Goal: Information Seeking & Learning: Learn about a topic

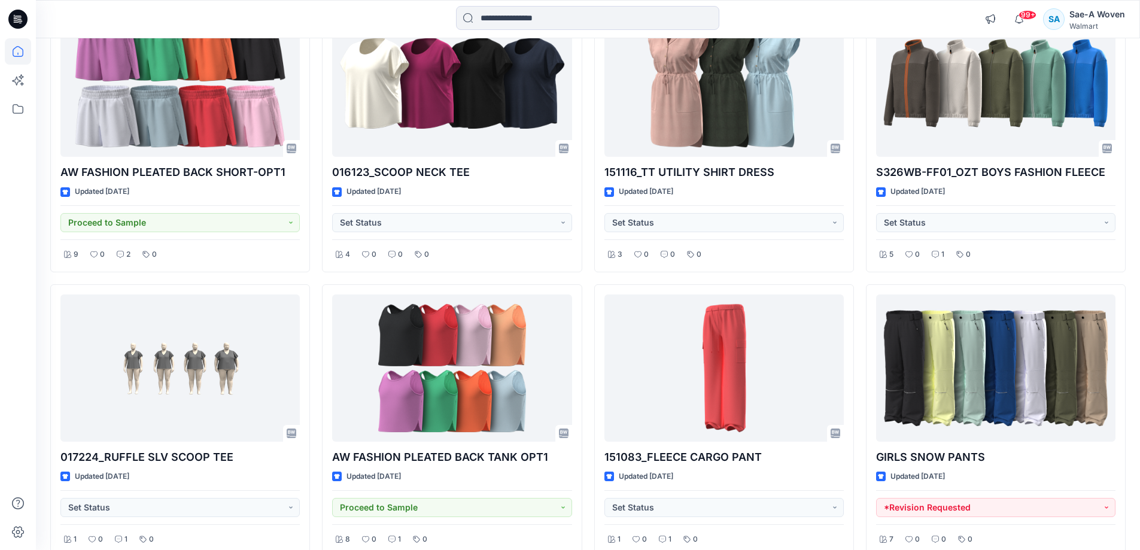
scroll to position [2209, 0]
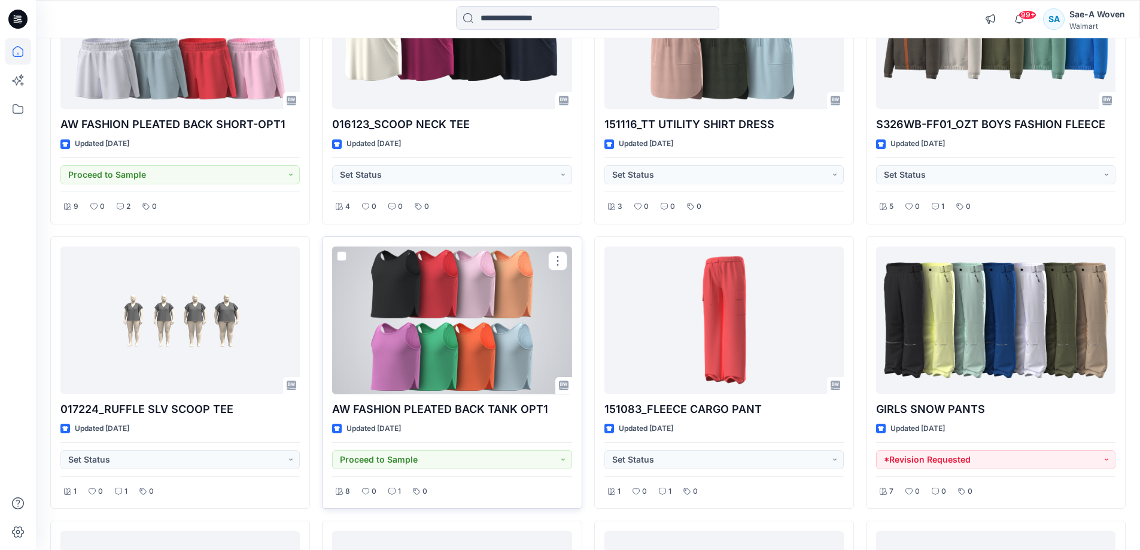
click at [484, 376] on div at bounding box center [451, 321] width 239 height 148
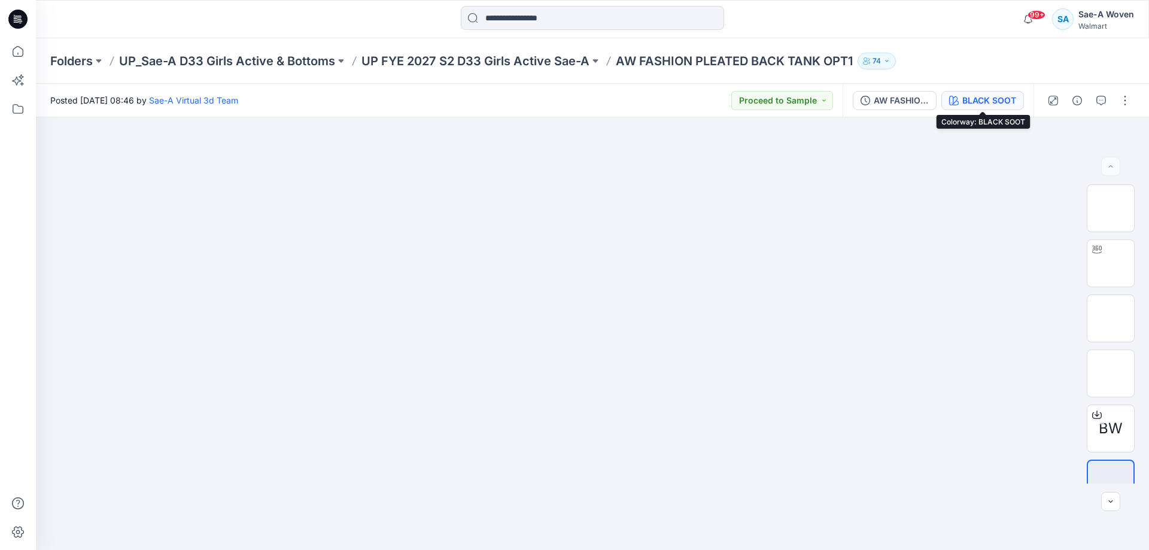
click at [993, 95] on div "BLACK SOOT" at bounding box center [989, 100] width 54 height 13
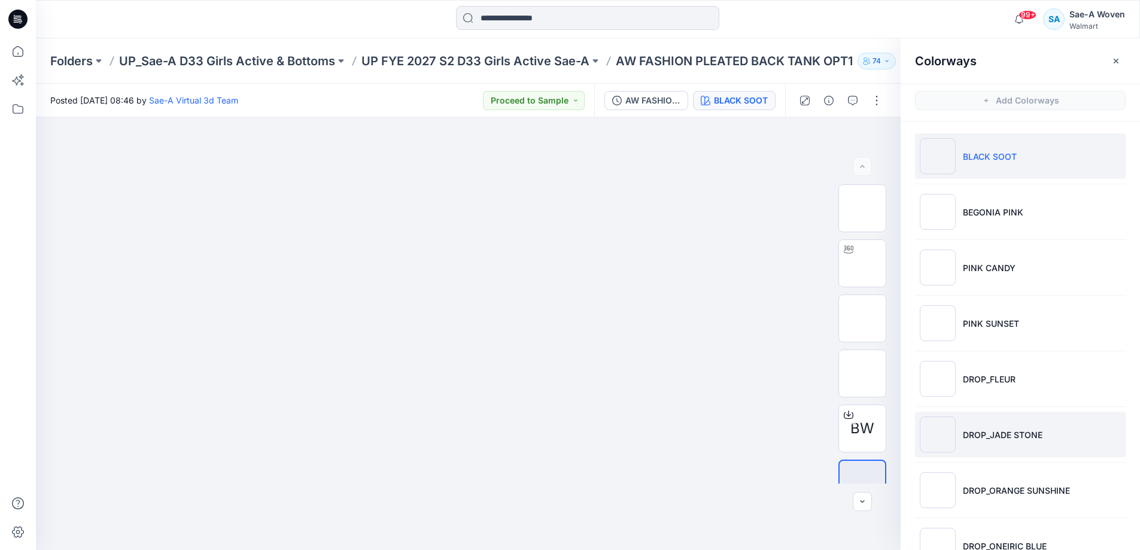
click at [998, 447] on li "DROP_JADE STONE" at bounding box center [1020, 434] width 211 height 45
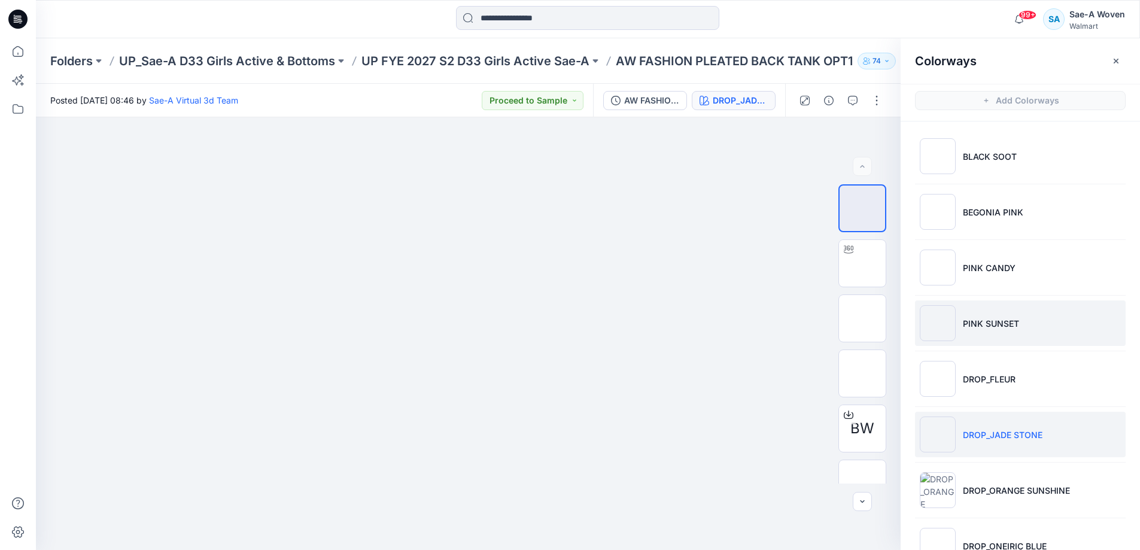
click at [980, 329] on p "PINK SUNSET" at bounding box center [991, 323] width 56 height 13
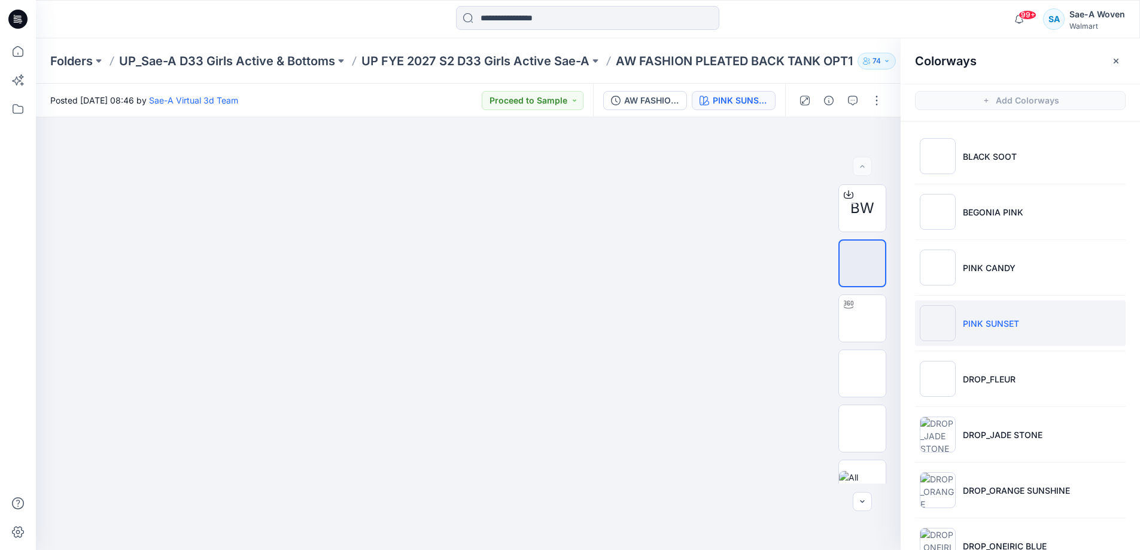
click at [954, 23] on div "99+ Notifications Sae-A Virtual 3d Team shared WA THIGH SKIRT_ADM SAEA 091725 i…" at bounding box center [587, 19] width 1103 height 26
click at [1118, 59] on icon "button" at bounding box center [1116, 61] width 10 height 10
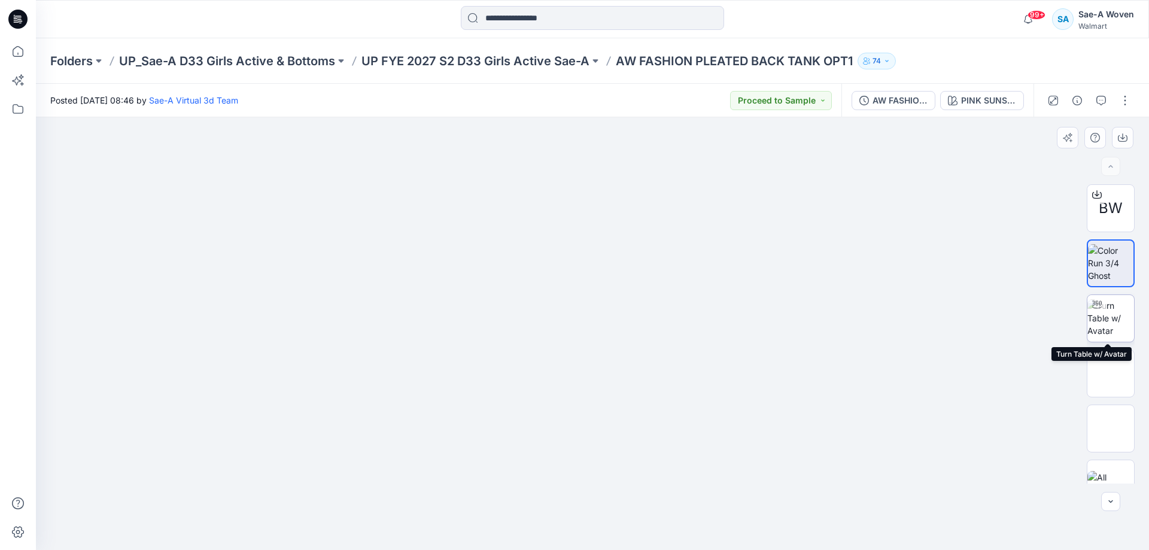
click at [1099, 327] on img at bounding box center [1110, 318] width 47 height 38
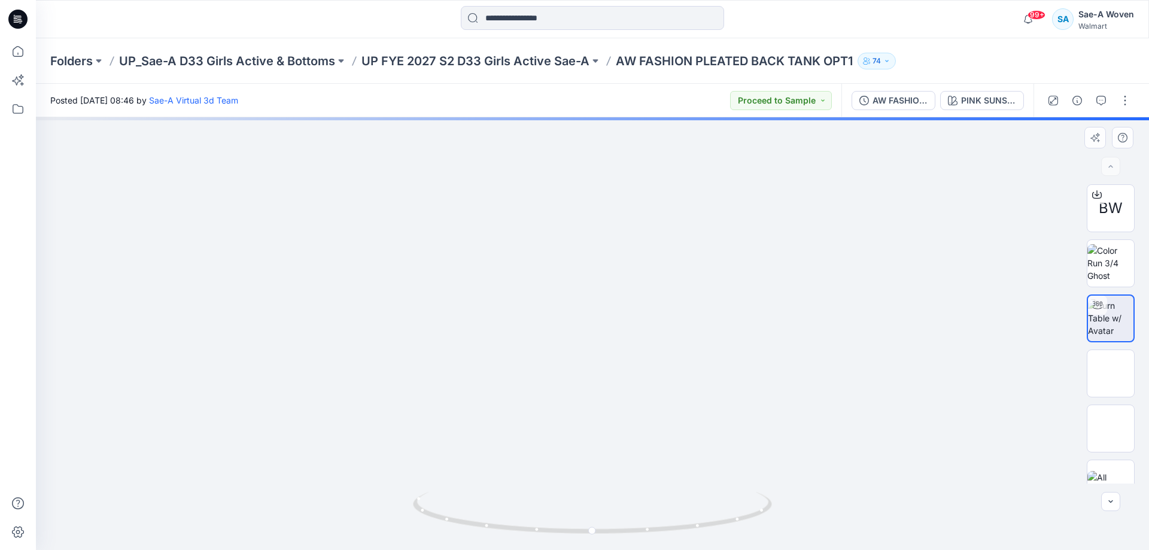
drag, startPoint x: 667, startPoint y: 411, endPoint x: 596, endPoint y: 411, distance: 70.6
drag, startPoint x: 610, startPoint y: 530, endPoint x: 553, endPoint y: 528, distance: 56.9
click at [553, 528] on icon at bounding box center [594, 514] width 362 height 45
drag, startPoint x: 599, startPoint y: 533, endPoint x: 683, endPoint y: 543, distance: 84.5
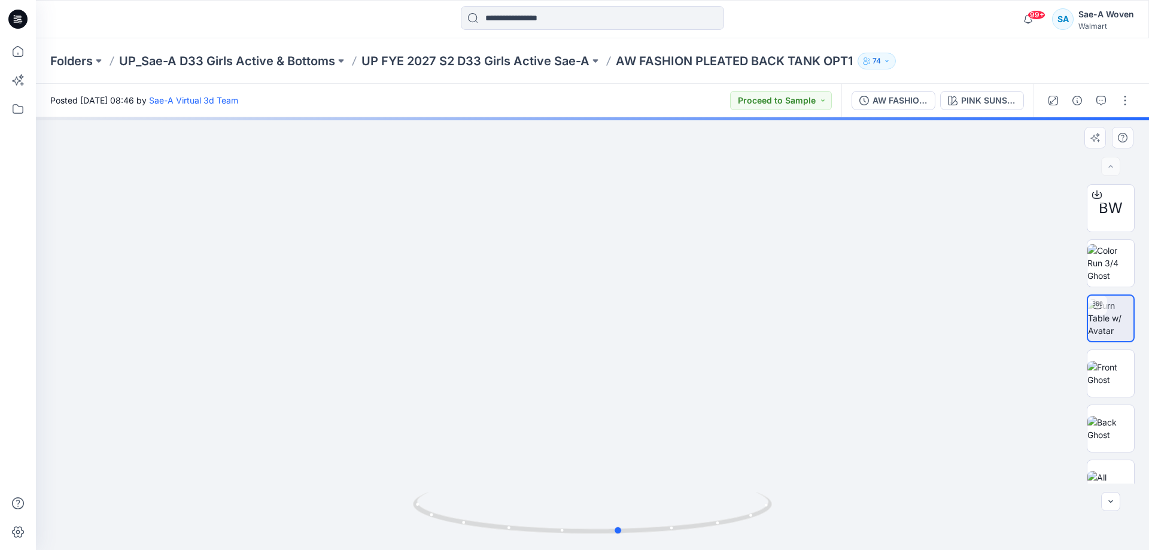
click at [683, 543] on div at bounding box center [592, 520] width 359 height 60
drag, startPoint x: 764, startPoint y: 336, endPoint x: 753, endPoint y: 415, distance: 79.6
click at [753, 415] on img at bounding box center [593, 412] width 1092 height 1092
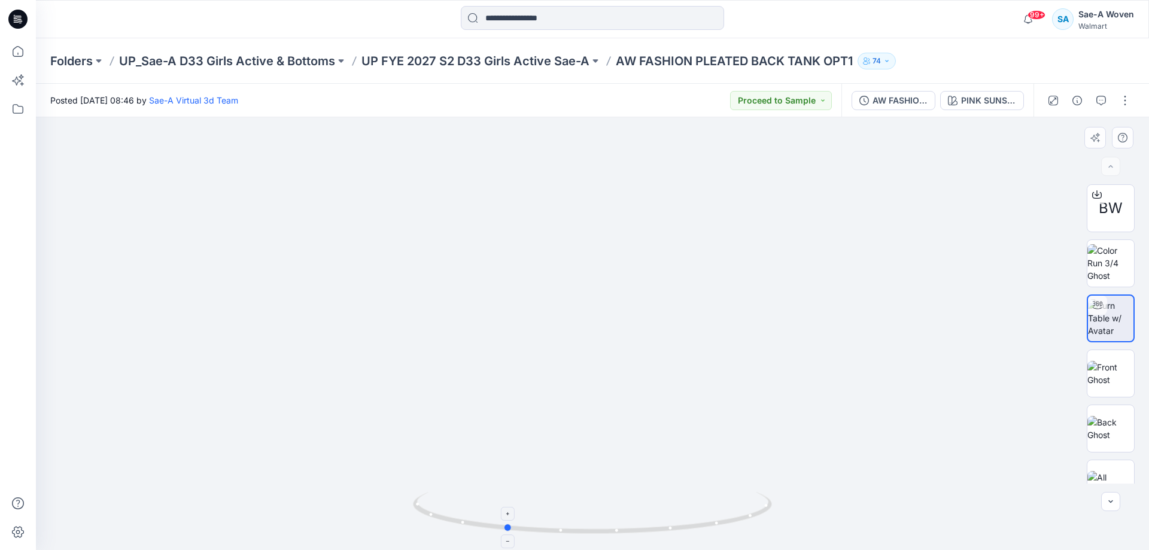
drag, startPoint x: 663, startPoint y: 525, endPoint x: 549, endPoint y: 524, distance: 114.3
click at [549, 524] on icon at bounding box center [594, 514] width 362 height 45
drag, startPoint x: 635, startPoint y: 530, endPoint x: 579, endPoint y: 536, distance: 56.6
click at [579, 536] on icon at bounding box center [594, 514] width 362 height 45
drag, startPoint x: 838, startPoint y: 460, endPoint x: 766, endPoint y: 468, distance: 72.3
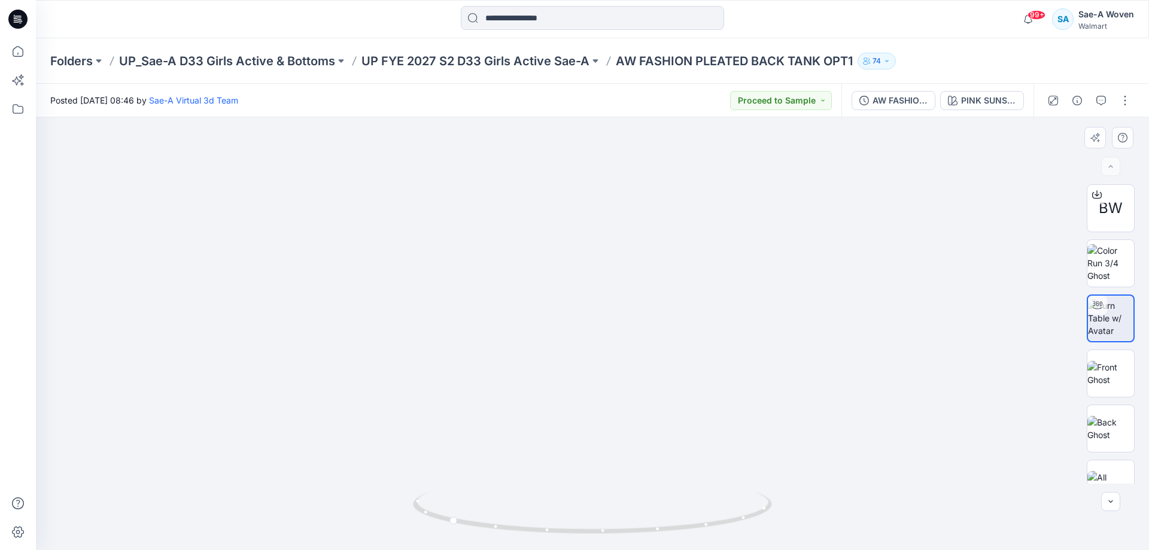
click at [773, 468] on img at bounding box center [592, 306] width 597 height 487
drag, startPoint x: 633, startPoint y: 470, endPoint x: 600, endPoint y: 475, distance: 33.2
click at [600, 475] on img at bounding box center [592, 308] width 597 height 483
drag, startPoint x: 633, startPoint y: 536, endPoint x: 544, endPoint y: 533, distance: 88.6
click at [544, 533] on icon at bounding box center [594, 514] width 362 height 45
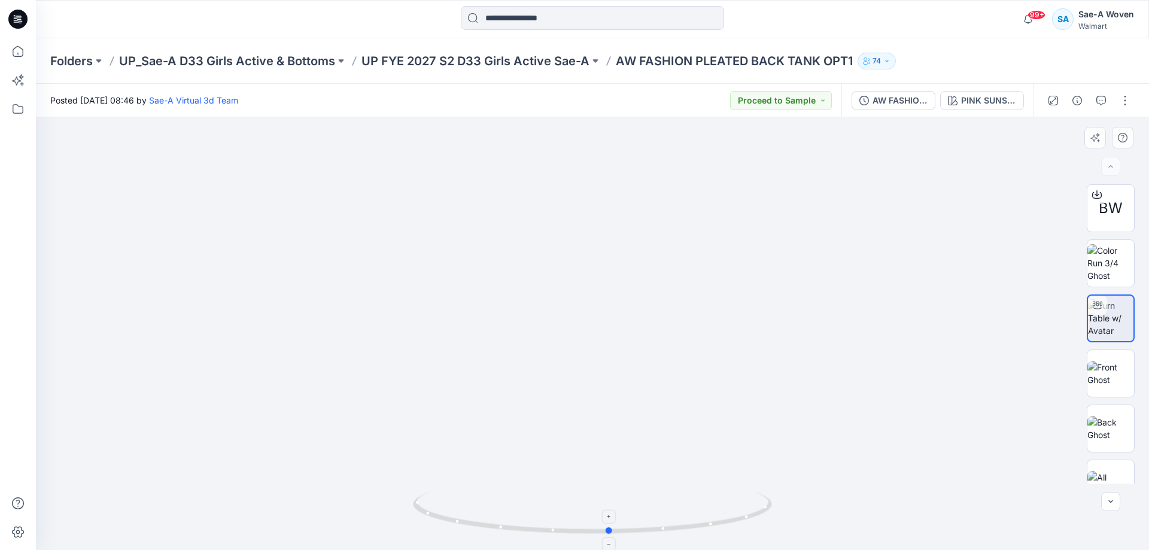
drag, startPoint x: 764, startPoint y: 517, endPoint x: 655, endPoint y: 533, distance: 110.7
click at [655, 533] on icon at bounding box center [594, 514] width 362 height 45
click at [1100, 105] on icon "button" at bounding box center [1101, 101] width 10 height 10
